Goal: Use online tool/utility: Utilize a website feature to perform a specific function

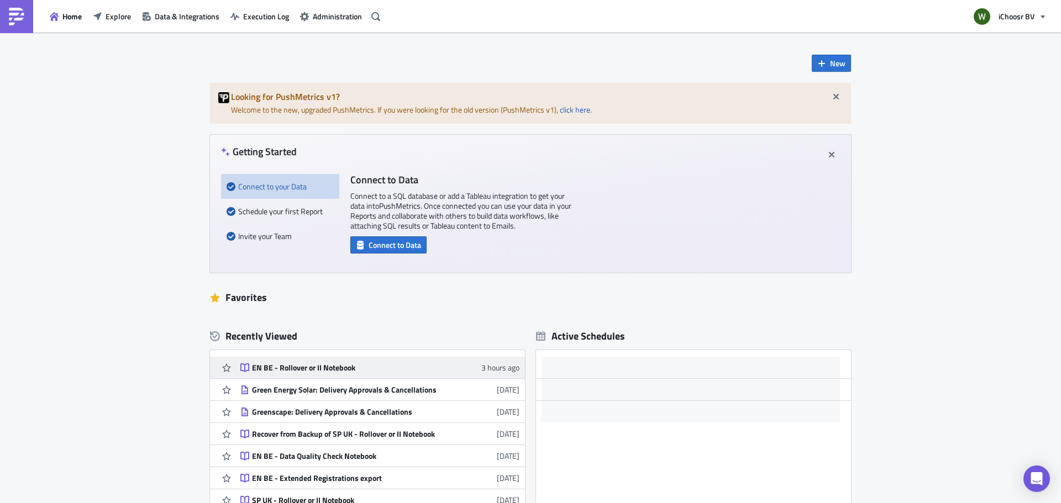
click at [302, 363] on div "EN BE - Rollover or II Notebook" at bounding box center [348, 368] width 193 height 10
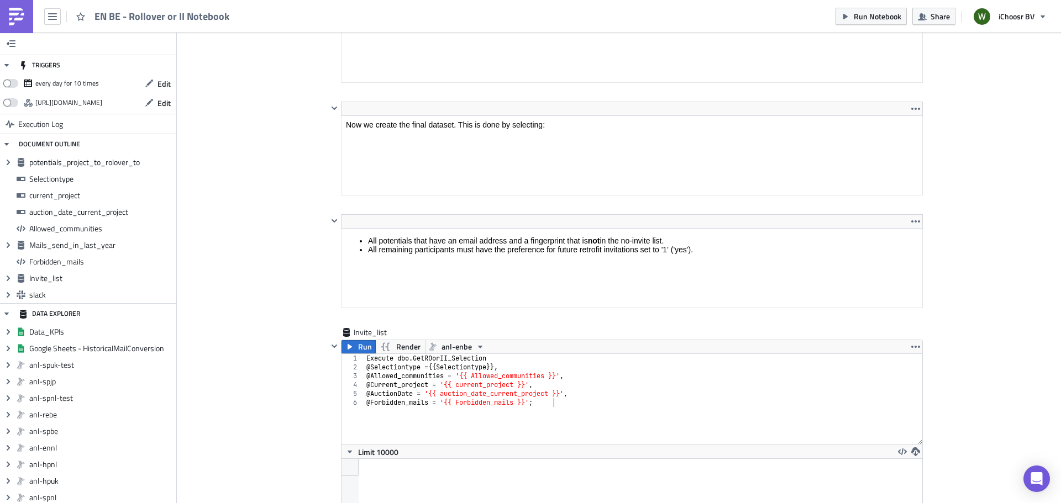
scroll to position [3276, 0]
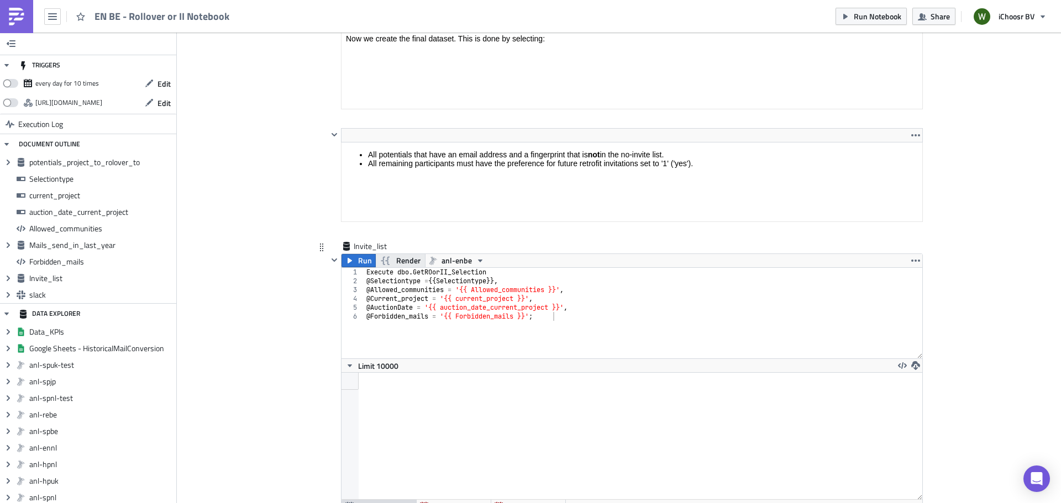
click at [396, 260] on span "Render" at bounding box center [408, 260] width 24 height 13
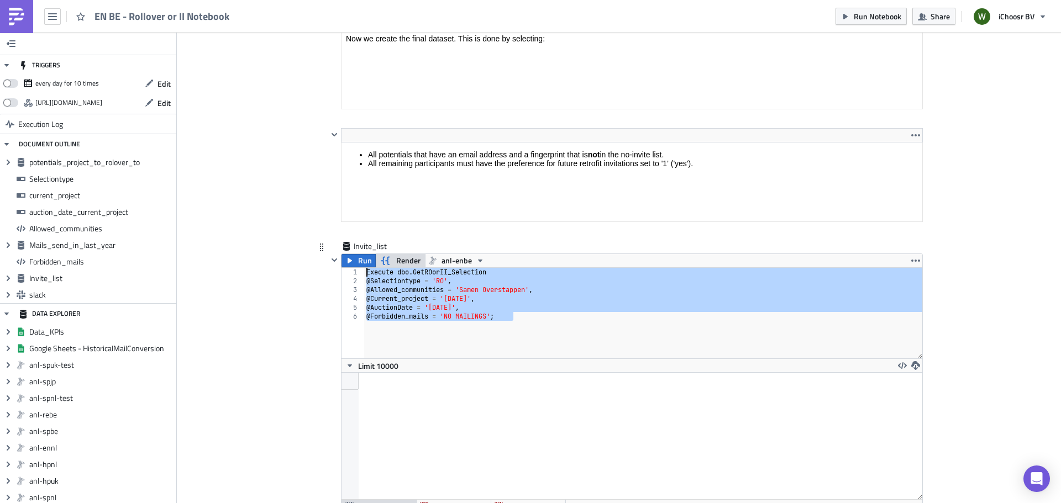
drag, startPoint x: 524, startPoint y: 322, endPoint x: 315, endPoint y: 256, distance: 218.4
click at [315, 256] on div "Invite_list Run Render anl-enbe @Forbidden_mails = 'NO MAILINGS'; 1 2 3 4 5 6 E…" at bounding box center [619, 394] width 608 height 306
type textarea "Execute dbo.GetROorII_Selection @Selectiontype = 'RO',"
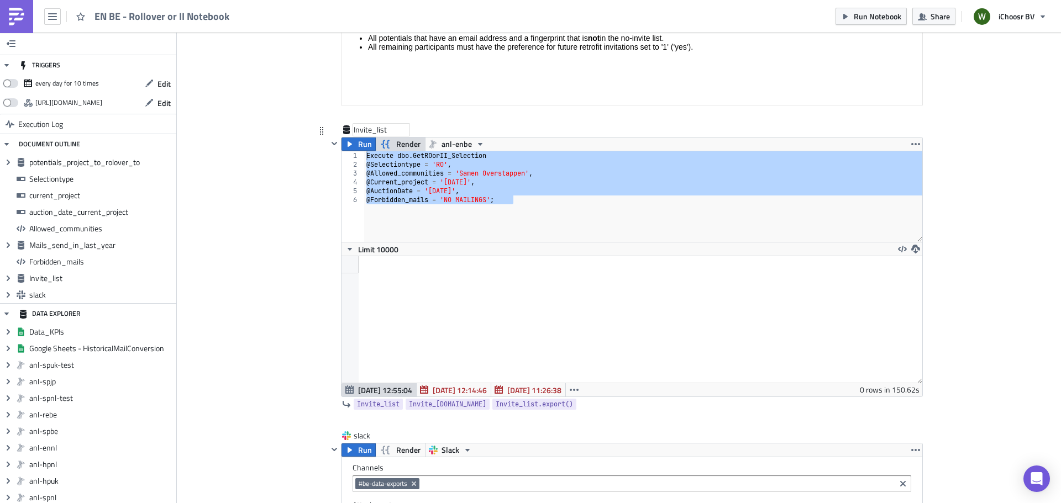
scroll to position [3387, 0]
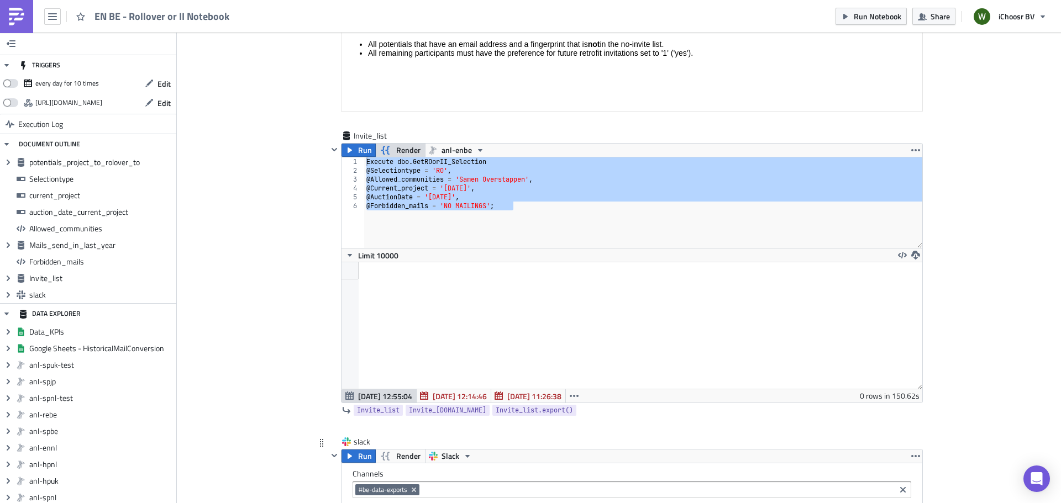
click at [446, 393] on span "[DATE] 12:14:46" at bounding box center [460, 397] width 54 height 12
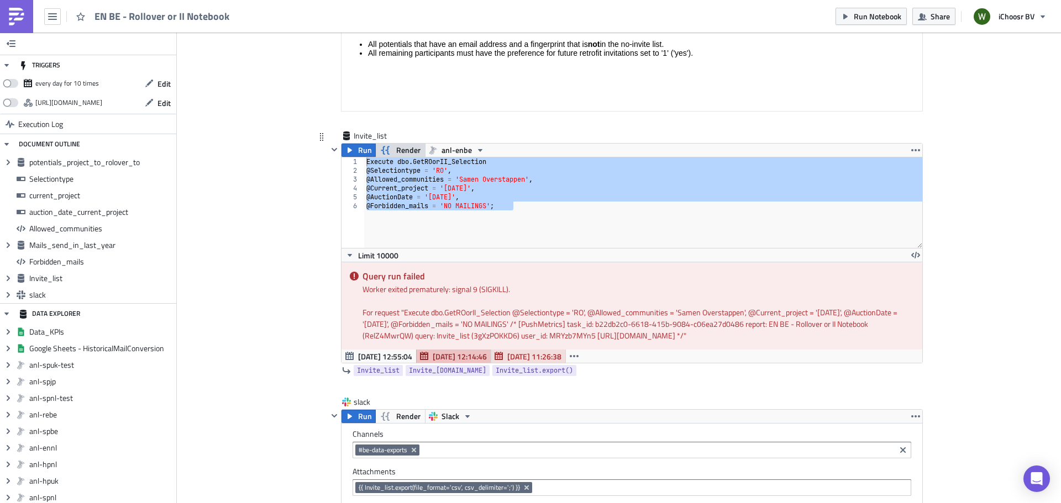
click at [534, 357] on span "Aug 25 11:26:38" at bounding box center [534, 357] width 54 height 12
click at [449, 355] on span "[DATE] 12:14:46" at bounding box center [460, 357] width 54 height 12
click at [487, 289] on div "Worker exited prematurely: signal 9 (SIGKILL)." at bounding box center [637, 289] width 551 height 12
click at [379, 354] on span "[DATE] 12:55:04" at bounding box center [385, 357] width 54 height 12
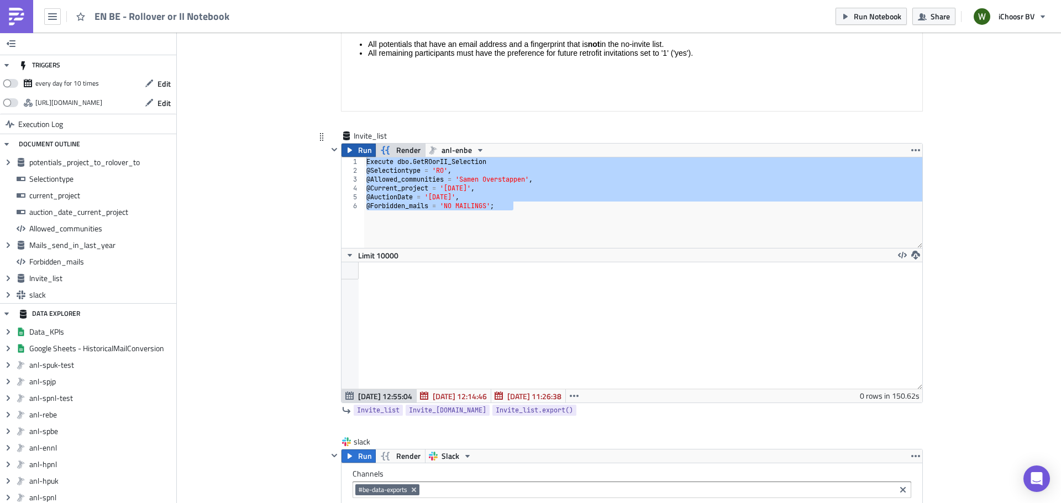
click at [368, 151] on button "Run" at bounding box center [358, 150] width 34 height 13
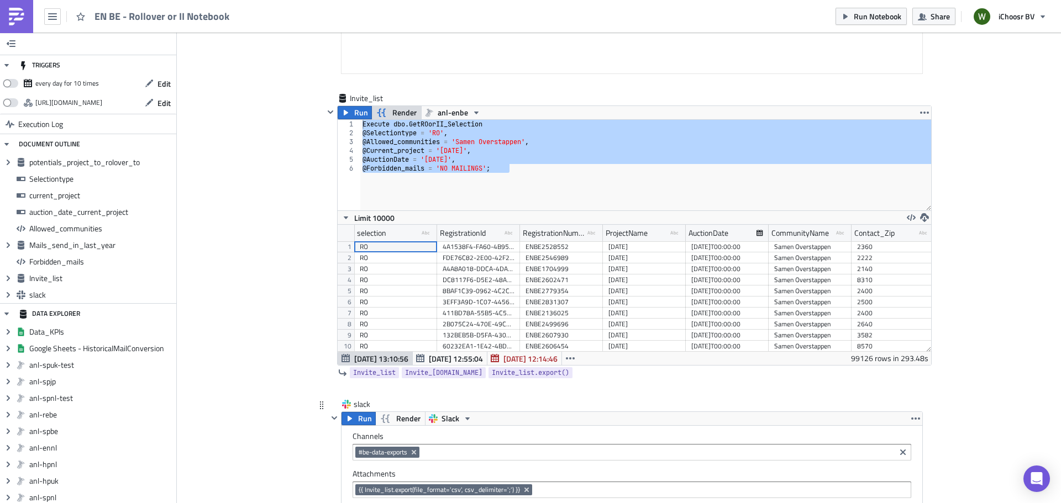
scroll to position [3497, 0]
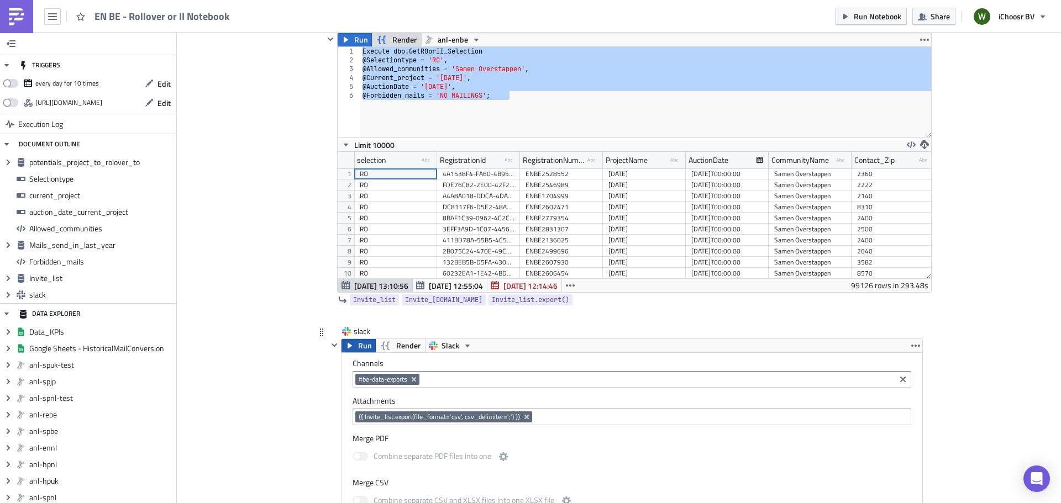
click at [352, 344] on button "Run" at bounding box center [358, 345] width 34 height 13
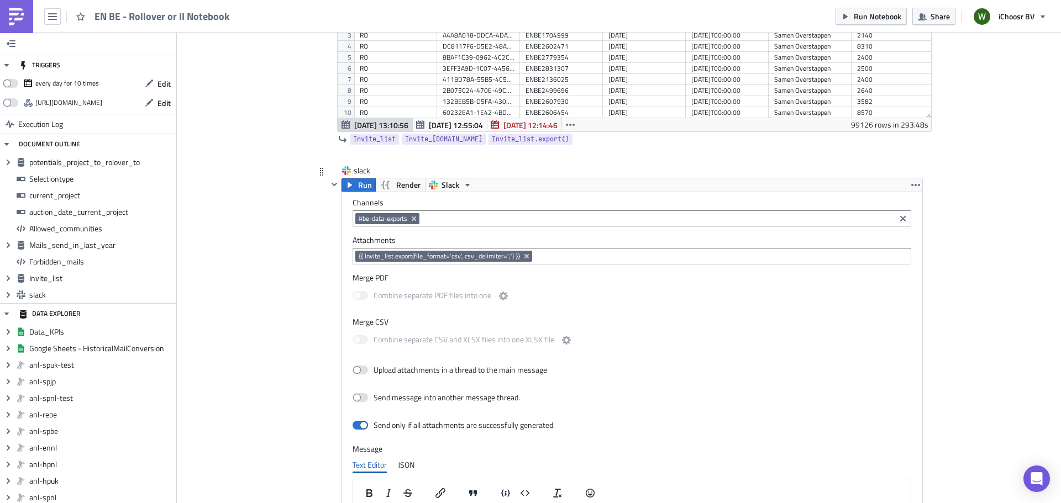
scroll to position [3628, 0]
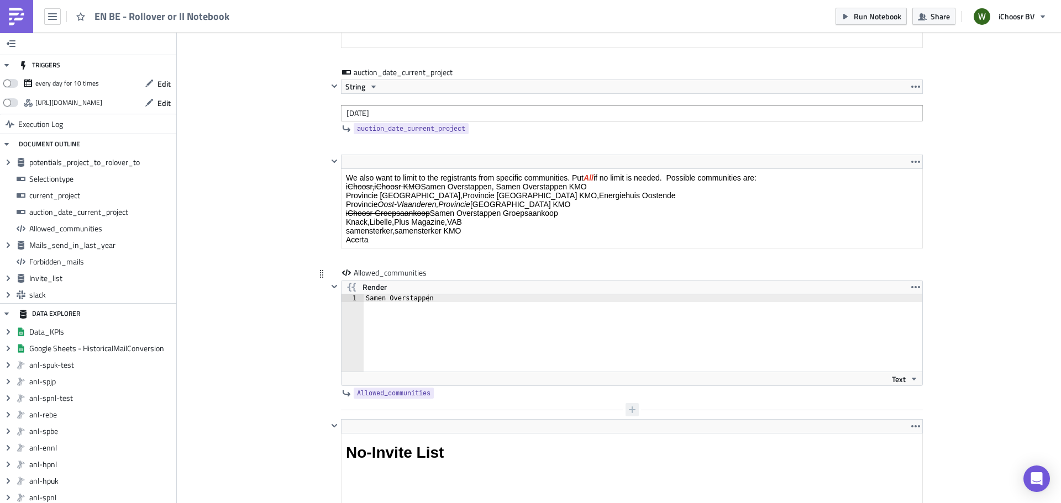
scroll to position [1878, 0]
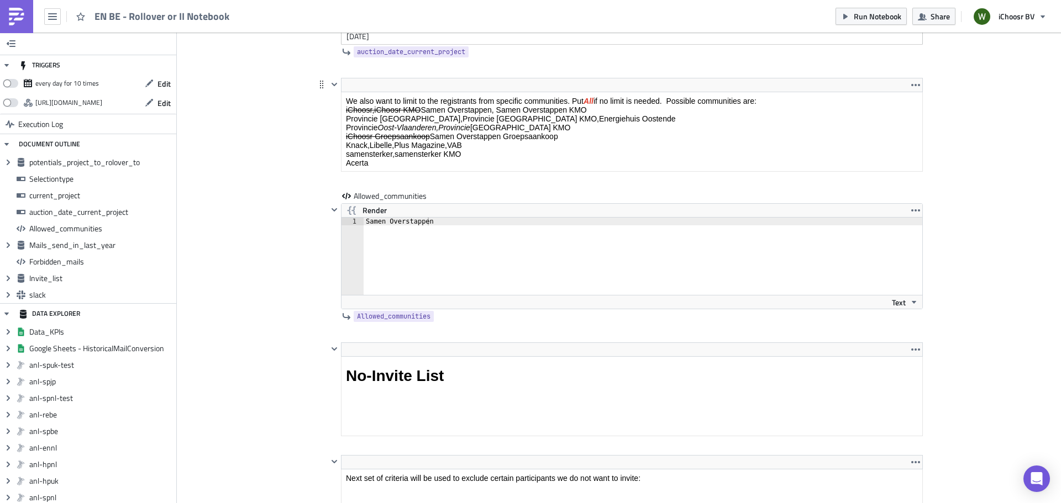
click at [392, 101] on p "We also want to limit to the registrants from specific communities. Put All if …" at bounding box center [632, 132] width 572 height 71
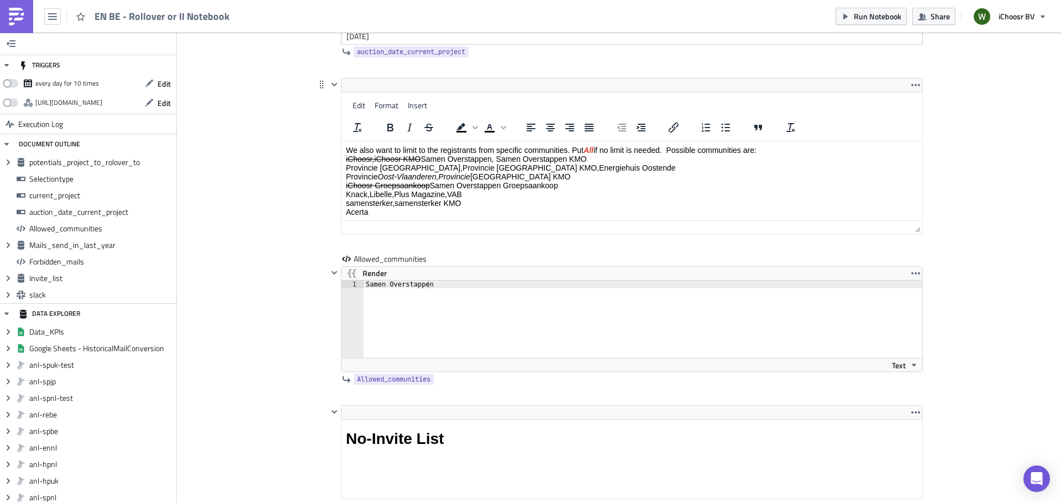
click at [374, 203] on p "We also want to limit to the registrants from specific communities. Put All if …" at bounding box center [632, 181] width 572 height 71
click at [374, 202] on p "We also want to limit to the registrants from specific communities. Put All if …" at bounding box center [632, 181] width 572 height 71
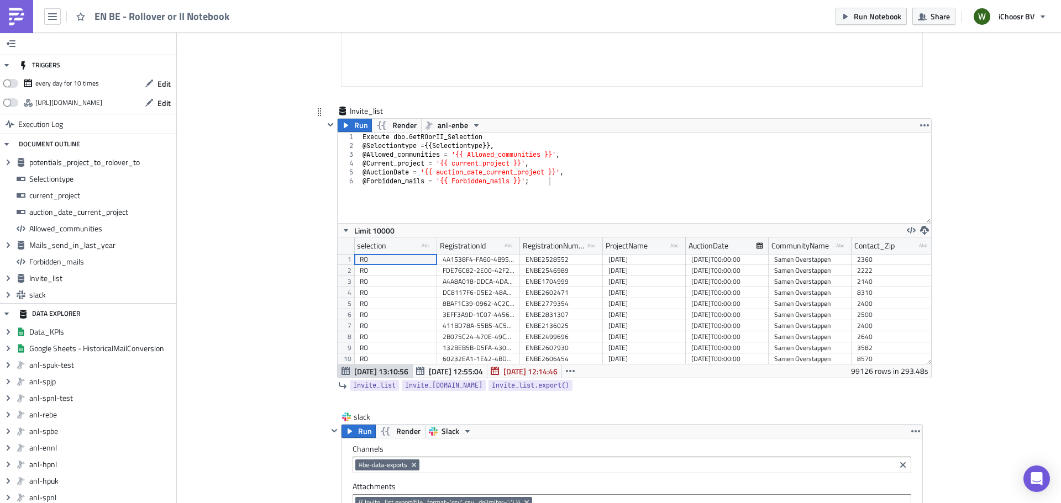
scroll to position [3470, 0]
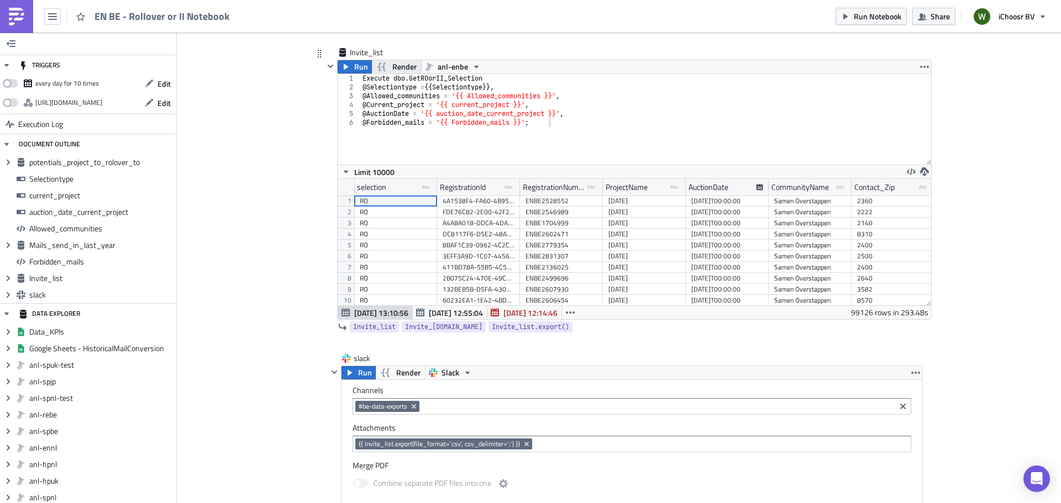
click at [396, 73] on span "Render" at bounding box center [404, 66] width 24 height 13
